Goal: Transaction & Acquisition: Register for event/course

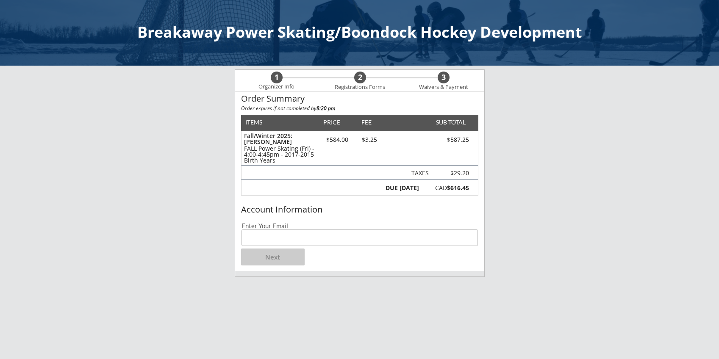
click at [276, 240] on input "email" at bounding box center [359, 237] width 236 height 17
type input "[EMAIL_ADDRESS][DOMAIN_NAME]"
click at [268, 260] on button "Next" at bounding box center [273, 257] width 64 height 17
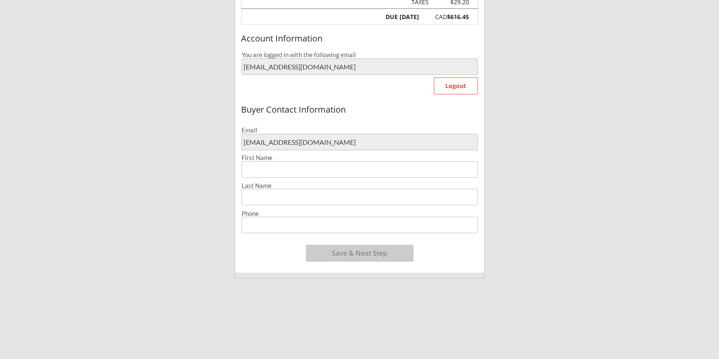
scroll to position [177, 0]
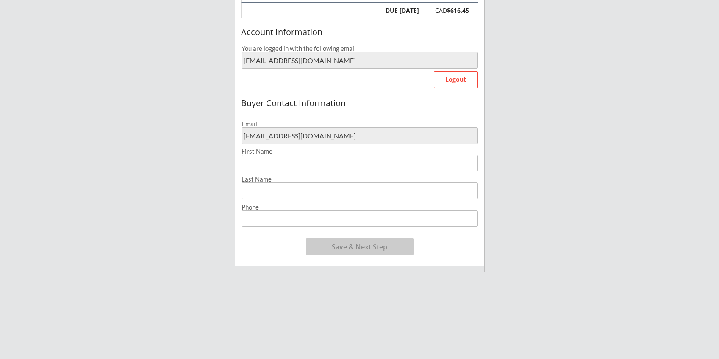
click at [256, 158] on input "input" at bounding box center [359, 163] width 236 height 17
type input "[PERSON_NAME]"
type input "[PHONE_NUMBER]"
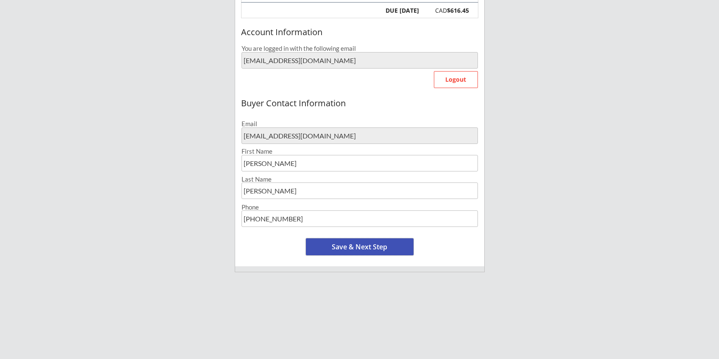
click at [348, 245] on button "Save & Next Step" at bounding box center [360, 246] width 108 height 17
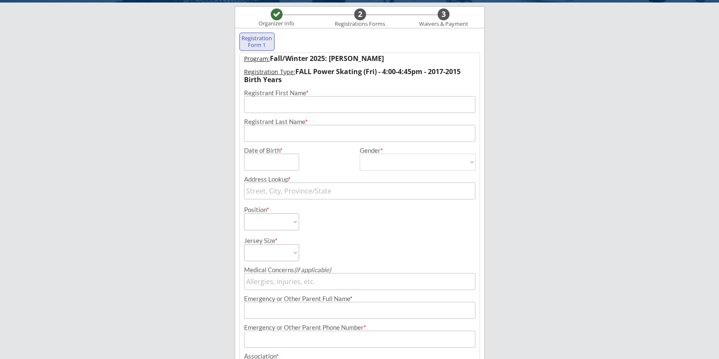
scroll to position [61, 0]
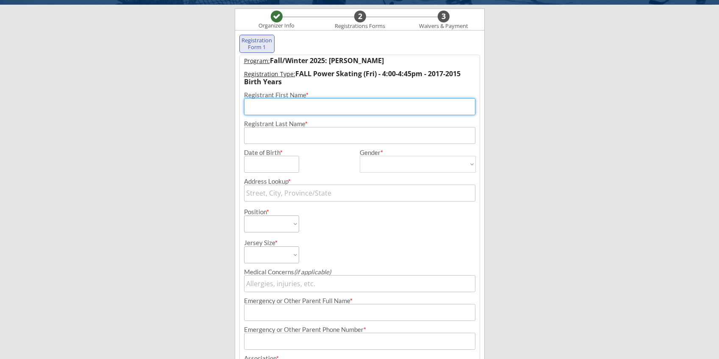
drag, startPoint x: 307, startPoint y: 103, endPoint x: 310, endPoint y: 115, distance: 12.1
click at [310, 114] on input "input" at bounding box center [359, 106] width 231 height 17
type input "[PERSON_NAME]"
type input "[STREET_ADDRESS][PERSON_NAME]"
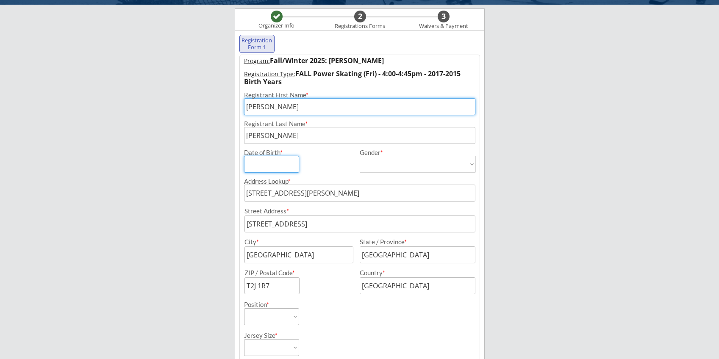
drag, startPoint x: 281, startPoint y: 164, endPoint x: 290, endPoint y: 108, distance: 57.1
click at [290, 108] on div "Program: Fall/Winter 2025: [PERSON_NAME] Registration Type: FALL Power Skating …" at bounding box center [359, 312] width 240 height 515
click at [290, 108] on input "input" at bounding box center [359, 106] width 231 height 17
type input "[PERSON_NAME]"
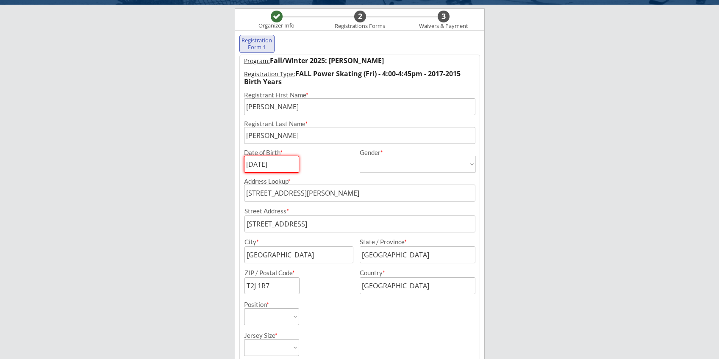
type input "[DATE]"
click at [410, 171] on select "[DEMOGRAPHIC_DATA] [DEMOGRAPHIC_DATA]" at bounding box center [417, 164] width 116 height 17
select select ""[DEMOGRAPHIC_DATA]""
click at [359, 156] on select "[DEMOGRAPHIC_DATA] [DEMOGRAPHIC_DATA]" at bounding box center [417, 164] width 116 height 17
type input "[DEMOGRAPHIC_DATA]"
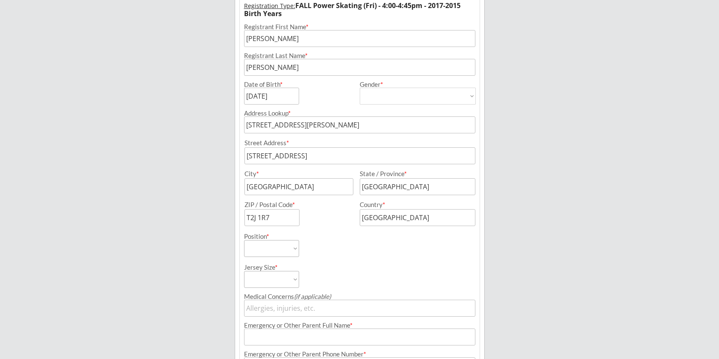
scroll to position [146, 0]
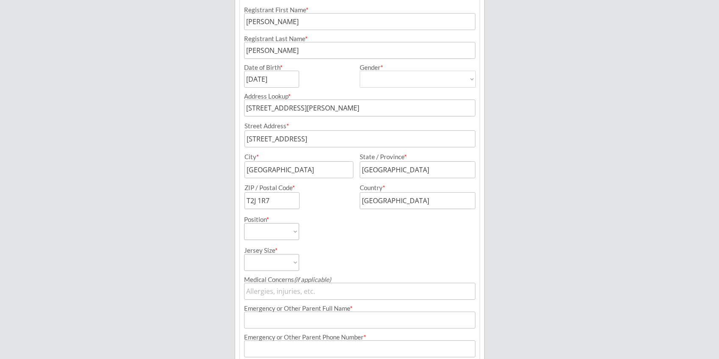
click at [320, 106] on input "[STREET_ADDRESS][PERSON_NAME]" at bounding box center [359, 107] width 231 height 17
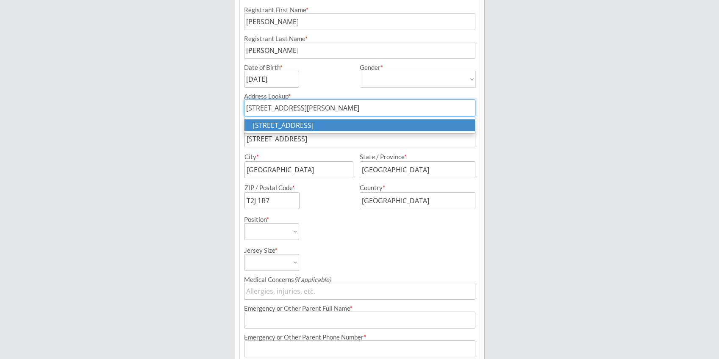
click at [390, 122] on p "[STREET_ADDRESS]" at bounding box center [359, 125] width 230 height 12
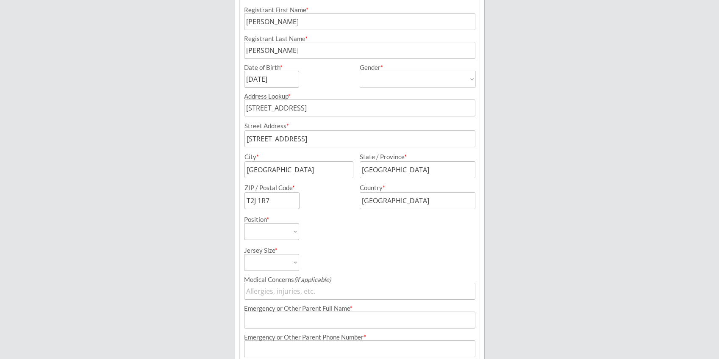
type input "[STREET_ADDRESS]"
click at [359, 252] on div "Jersey Size * Youth S Youth M Youth L Youth XL Adult S Adult M Adult L Adult XL" at bounding box center [360, 255] width 240 height 31
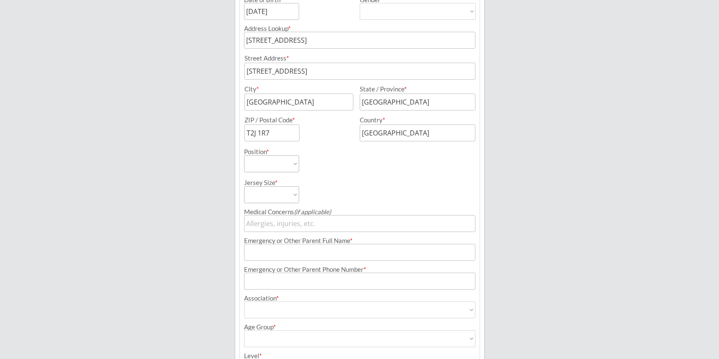
scroll to position [229, 0]
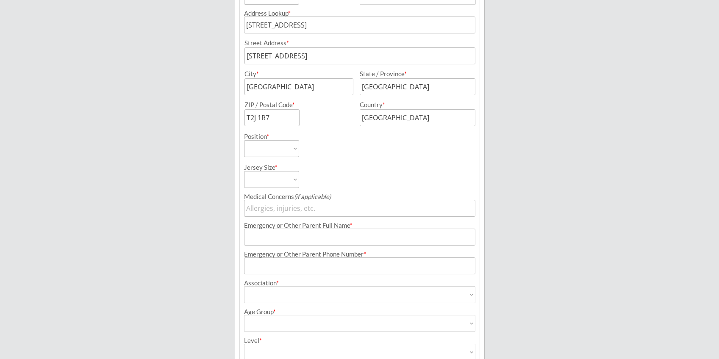
click at [288, 144] on select "Forward Defense Goalie" at bounding box center [271, 148] width 55 height 17
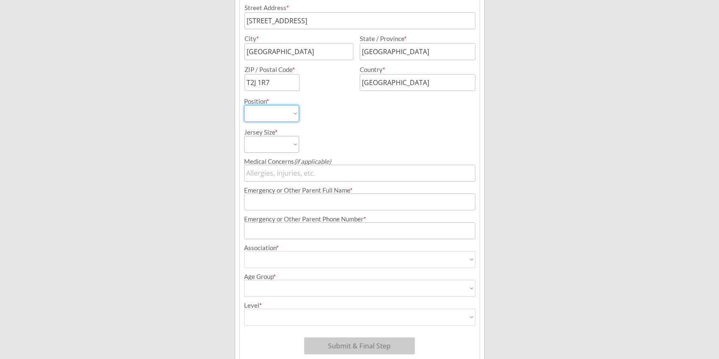
scroll to position [270, 0]
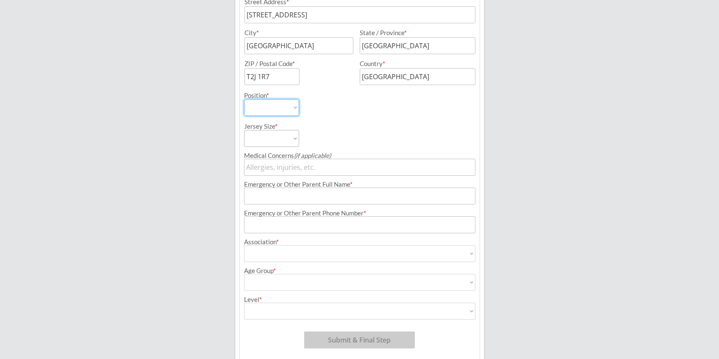
click at [293, 108] on select "Forward Defense Goalie" at bounding box center [271, 107] width 55 height 17
select select ""Defense""
click at [244, 99] on select "Forward Defense Goalie" at bounding box center [271, 107] width 55 height 17
click at [325, 142] on div "Jersey Size * Youth S Youth M Youth L Youth XL Adult S Adult M Adult L Adult XL" at bounding box center [301, 131] width 114 height 31
click at [298, 139] on select "Youth S Youth M Youth L Youth XL Adult S Adult M Adult L Adult XL" at bounding box center [271, 138] width 55 height 17
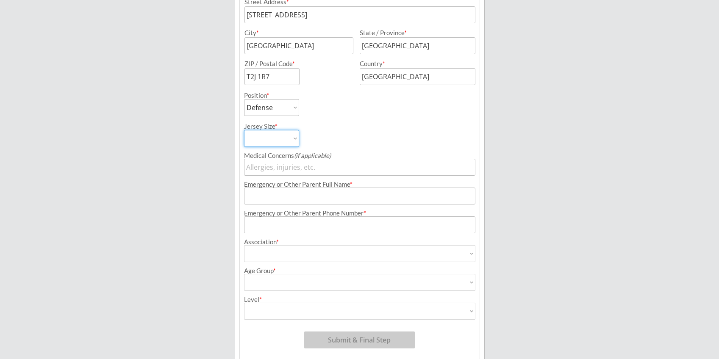
select select ""Youth XL""
click at [244, 130] on select "Youth S Youth M Youth L Youth XL Adult S Adult M Adult L Adult XL" at bounding box center [271, 138] width 55 height 17
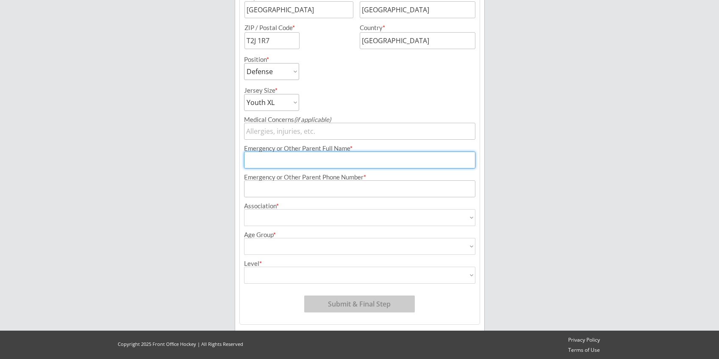
click at [312, 160] on input "input" at bounding box center [359, 160] width 231 height 17
type input "[PERSON_NAME]"
type input "[PHONE_NUMBER]"
click at [313, 219] on select "Airdrie Blackfoot Hockey Association Bow River Bruins Bow Valley Hockey Society…" at bounding box center [359, 217] width 231 height 17
select select ""Ringette""
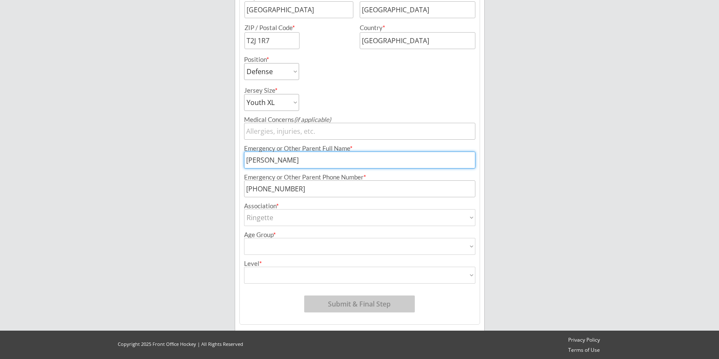
click at [244, 209] on select "Airdrie Blackfoot Hockey Association Bow River Bruins Bow Valley Hockey Society…" at bounding box center [359, 217] width 231 height 17
type input "Ringette"
click at [314, 248] on select "House League U7 U9 U11 U13 U15 U16 U18 U21 College/University Active Start U10 …" at bounding box center [359, 246] width 231 height 17
select select ""U11""
click at [244, 238] on select "House League U7 U9 U11 U13 U15 U16 U18 U21 College/University Active Start U10 …" at bounding box center [359, 246] width 231 height 17
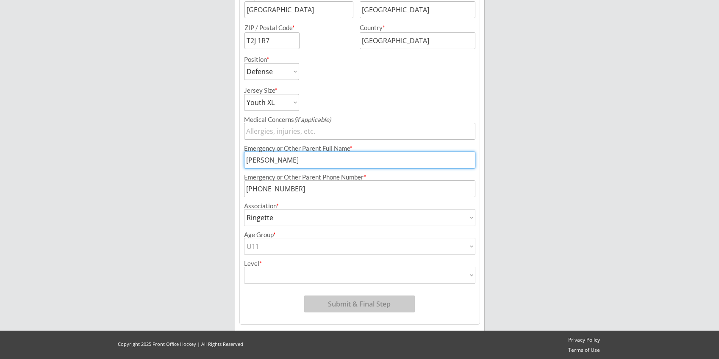
type input "U11"
click at [310, 276] on select "Division 1 Division 2 Division 3 Division 4 Division 5 Division 6 Division 7 AA…" at bounding box center [359, 275] width 231 height 17
select select ""Division 3""
click at [244, 267] on select "Division 1 Division 2 Division 3 Division 4 Division 5 Division 6 Division 7 AA…" at bounding box center [359, 275] width 231 height 17
type input "Division 3"
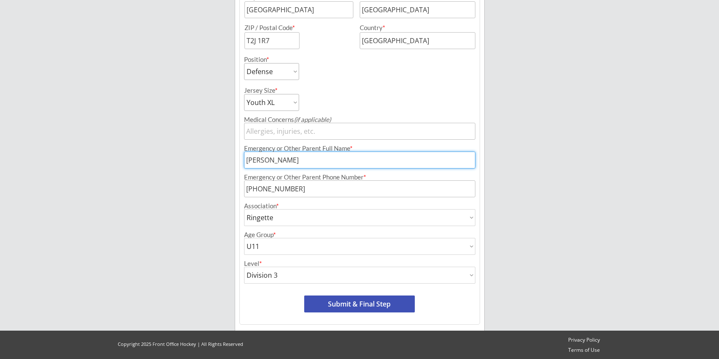
click at [343, 300] on button "Submit & Final Step" at bounding box center [359, 304] width 111 height 17
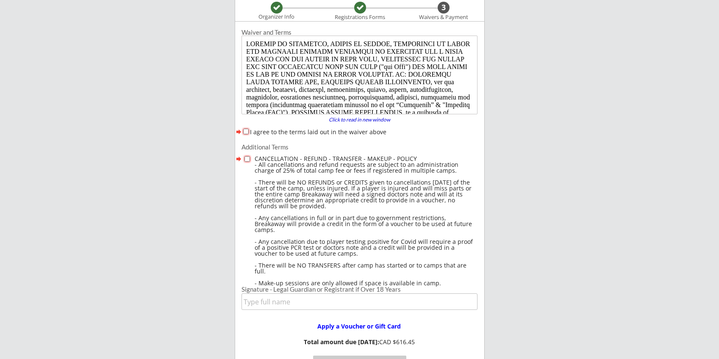
scroll to position [69, 0]
click at [249, 132] on div "I agree to the terms laid out in the waiver above" at bounding box center [359, 132] width 236 height 9
click at [243, 132] on input "I agree to the terms laid out in the waiver above" at bounding box center [246, 132] width 6 height 6
checkbox input "true"
click at [244, 162] on div at bounding box center [248, 161] width 11 height 12
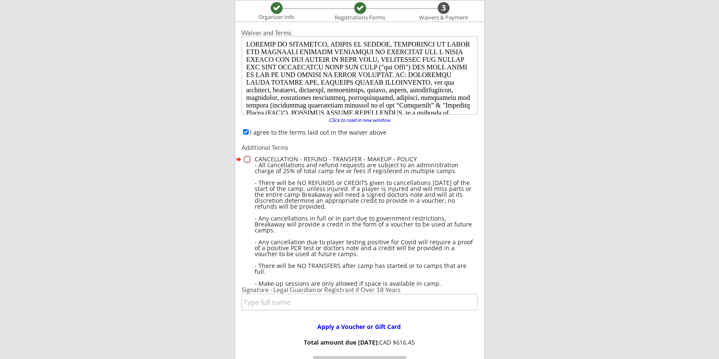
click at [247, 160] on input "checkbox" at bounding box center [247, 160] width 6 height 6
checkbox input "true"
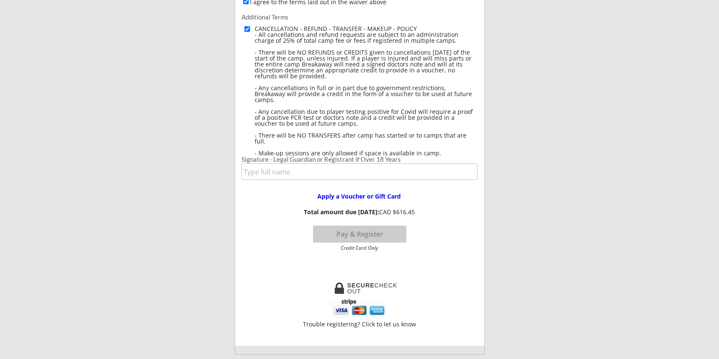
scroll to position [202, 0]
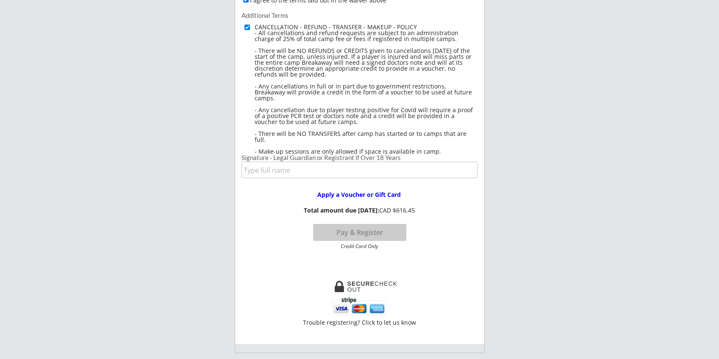
click at [305, 185] on div "Apply a Voucher or Gift Card Total amount due [DATE]: CAD $616.45 Pay & Registe…" at bounding box center [359, 216] width 249 height 65
click at [303, 171] on input "input" at bounding box center [359, 170] width 236 height 17
type input "[PERSON_NAME]"
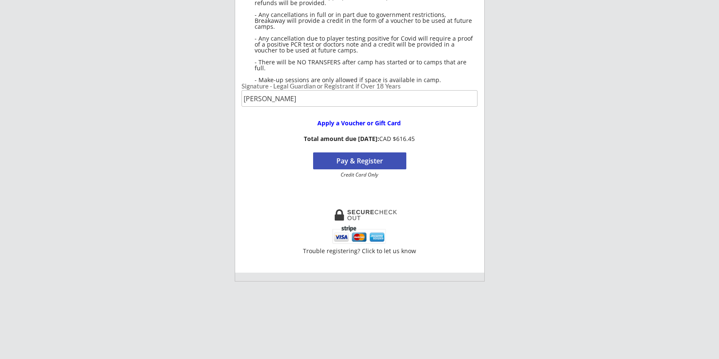
scroll to position [288, 0]
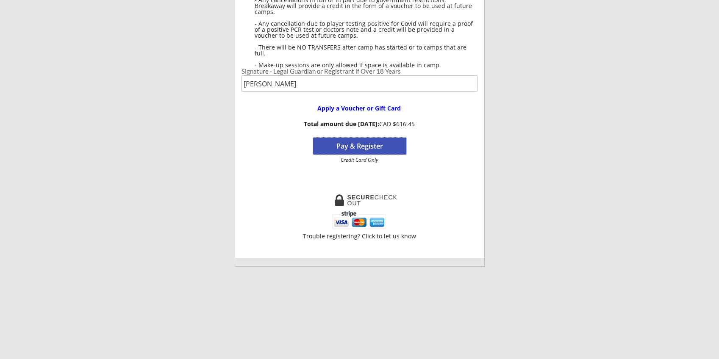
click at [351, 146] on button "Pay & Register" at bounding box center [359, 146] width 93 height 17
